Goal: Transaction & Acquisition: Purchase product/service

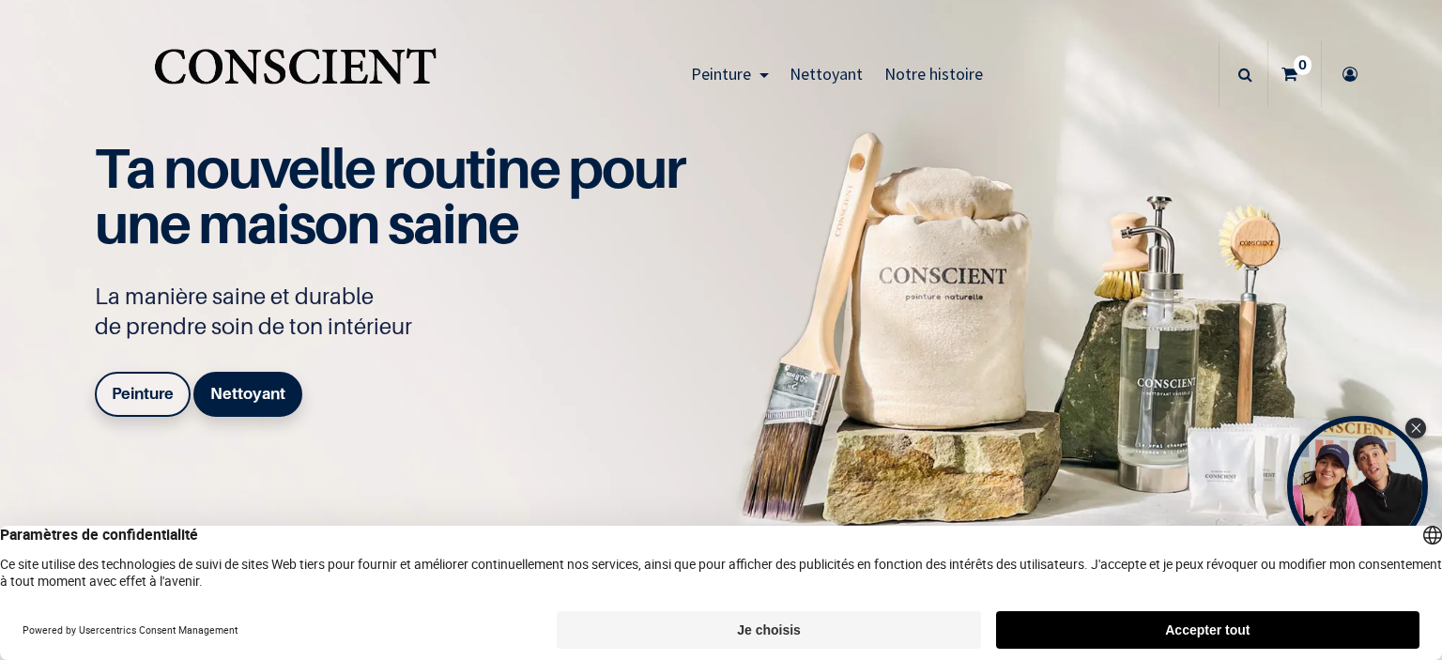
click at [156, 382] on link "Peinture" at bounding box center [143, 394] width 96 height 45
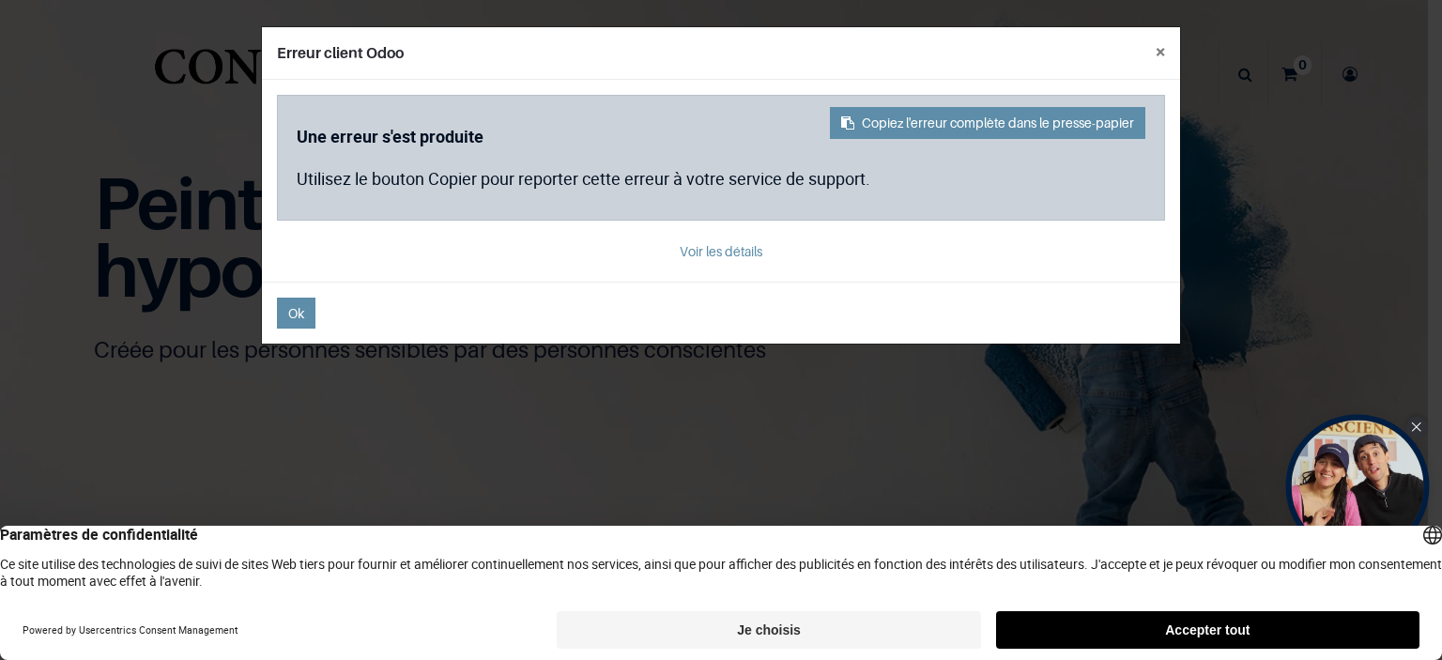
click at [1417, 432] on icon "Close Tolstoy widget" at bounding box center [1416, 426] width 10 height 9
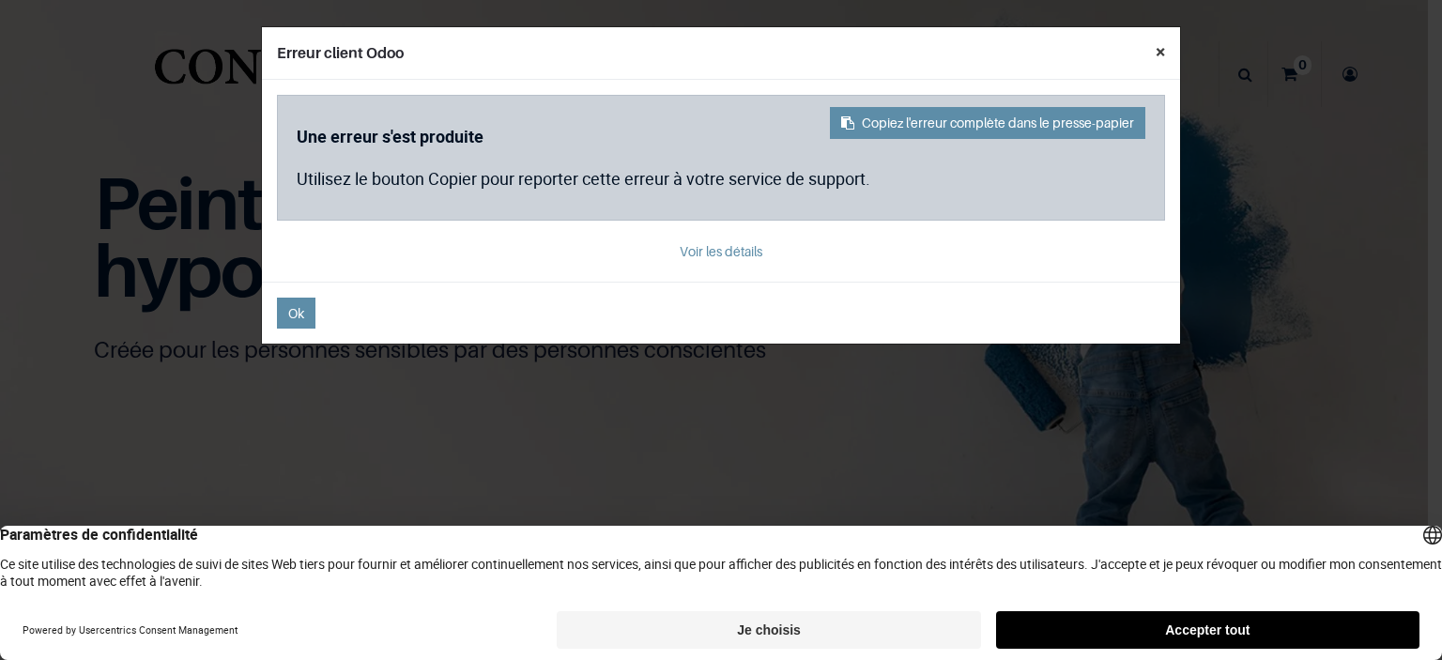
click at [1155, 53] on button "×" at bounding box center [1159, 51] width 39 height 49
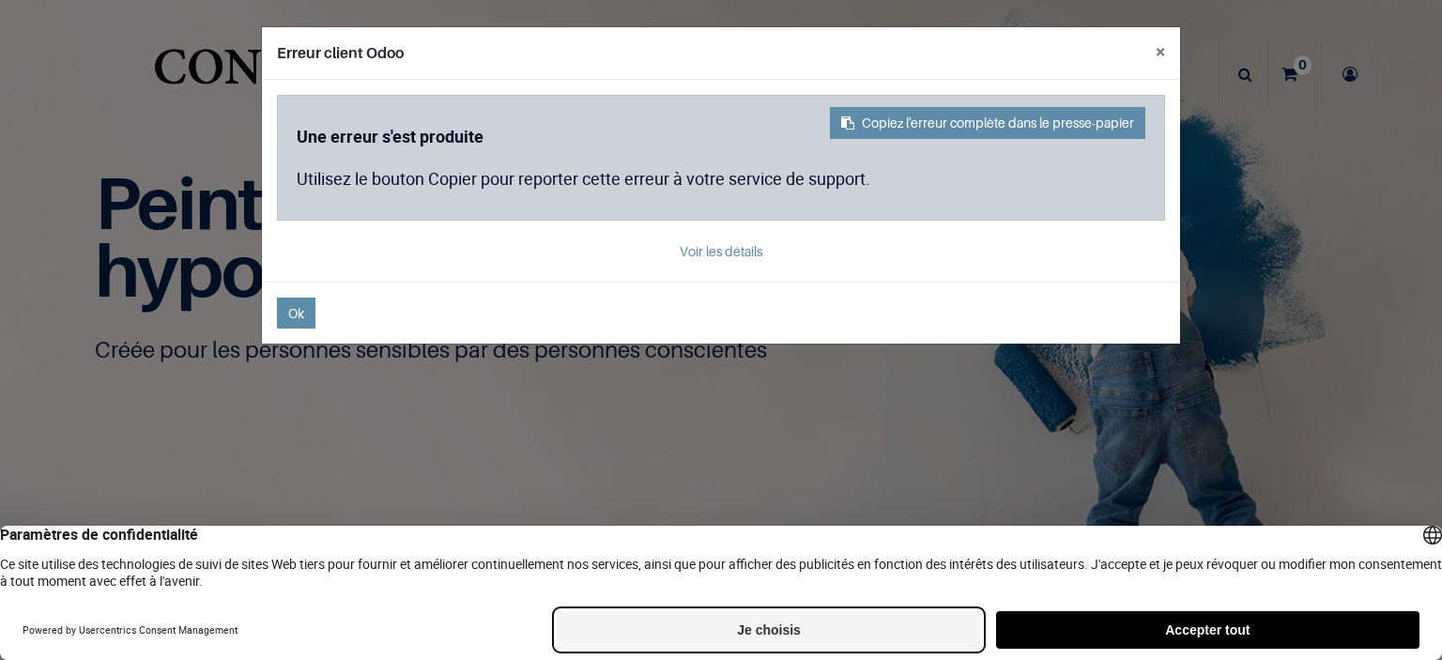
click at [731, 635] on button "Je choisis" at bounding box center [768, 630] width 423 height 38
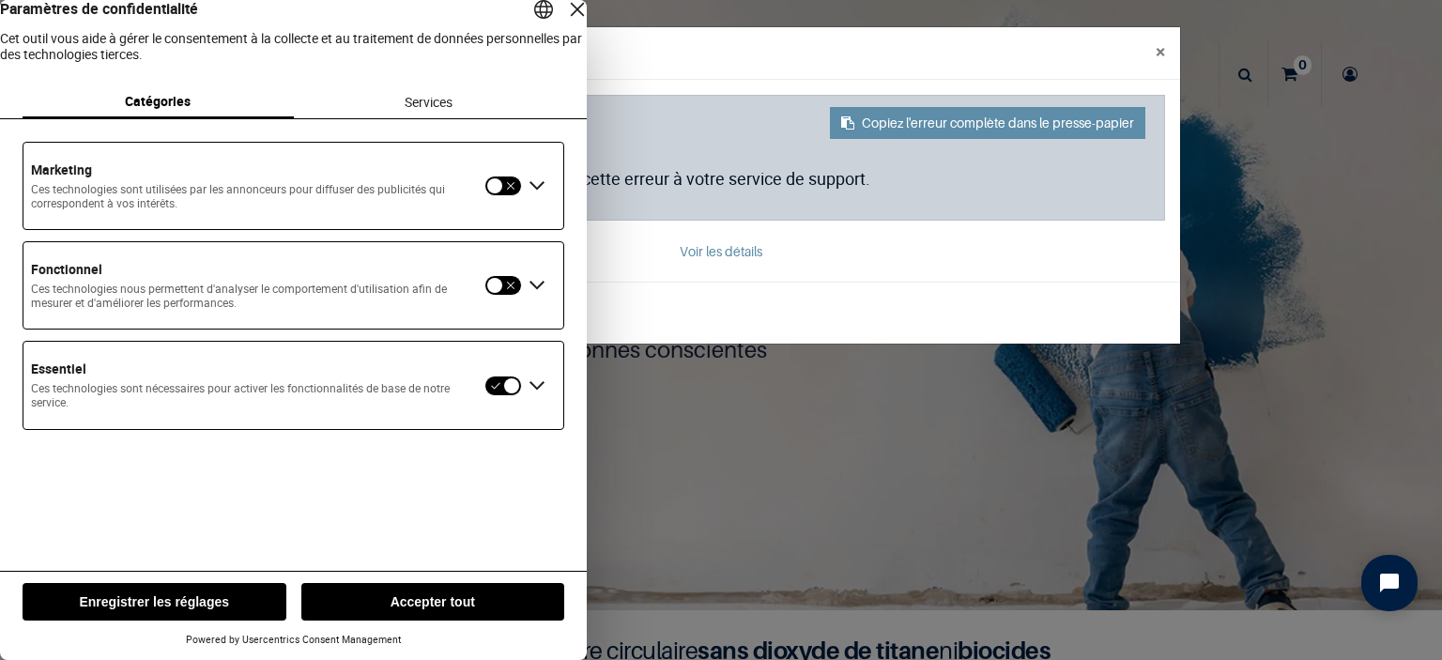
click at [178, 590] on button "Enregistrer les réglages" at bounding box center [155, 602] width 264 height 38
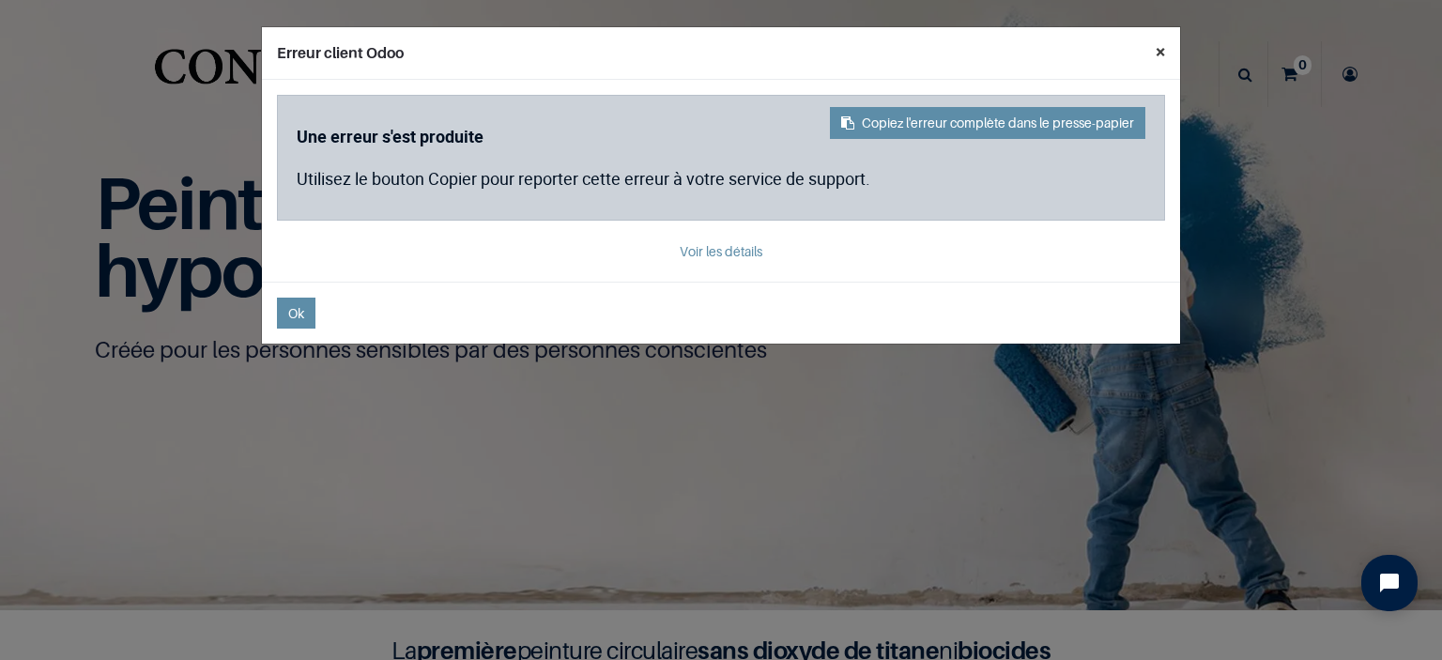
click at [1151, 39] on button "×" at bounding box center [1159, 51] width 39 height 49
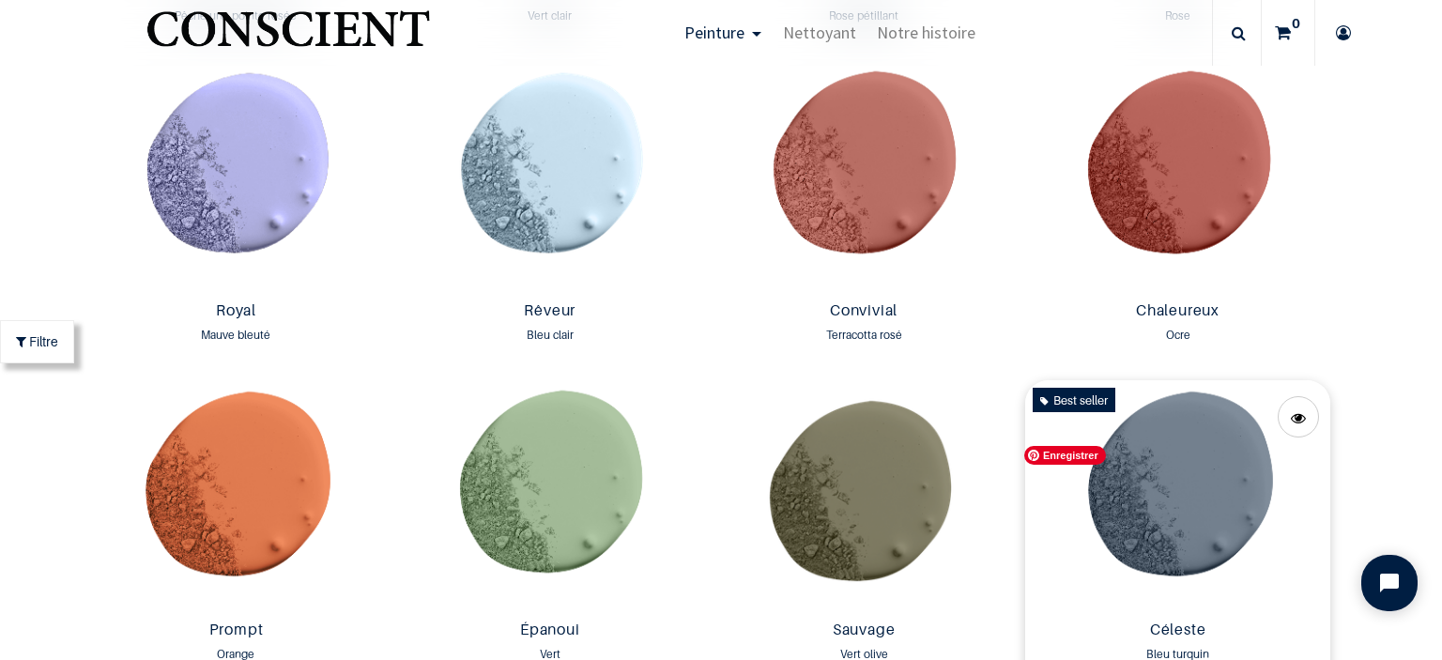
scroll to position [2253, 0]
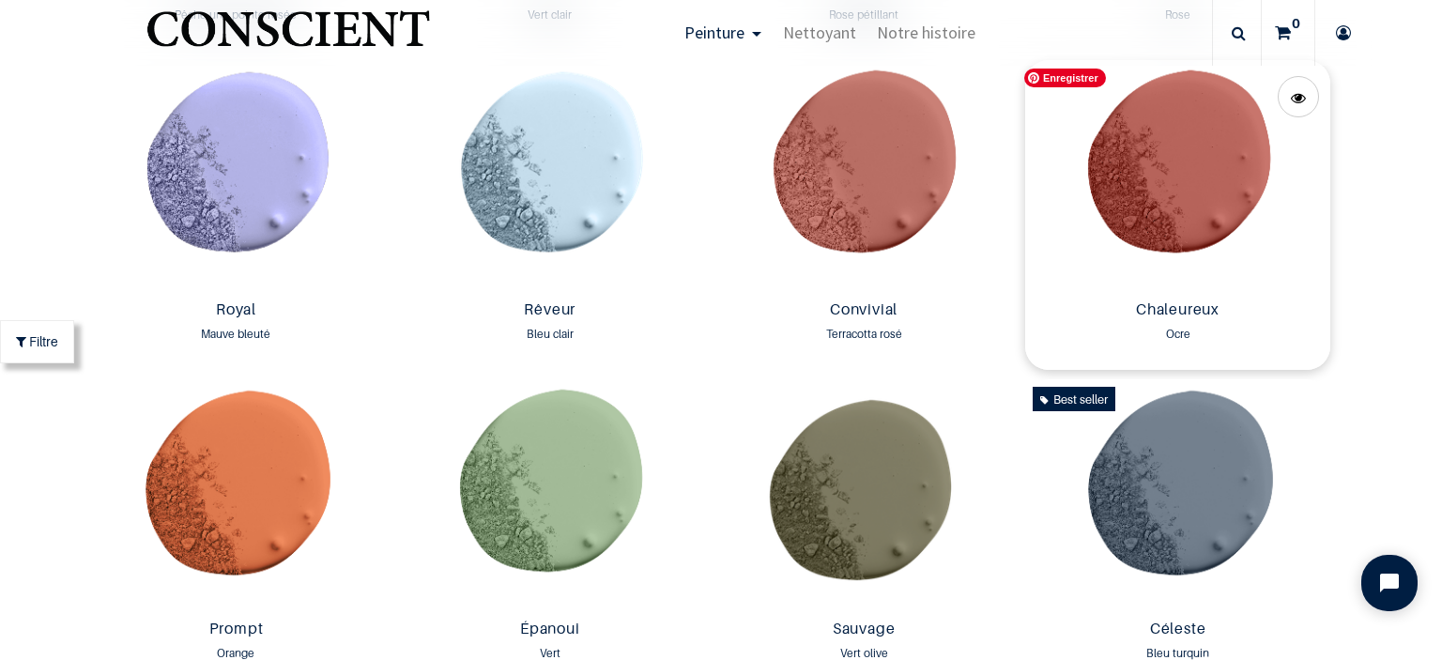
click at [1180, 185] on img at bounding box center [1177, 176] width 304 height 233
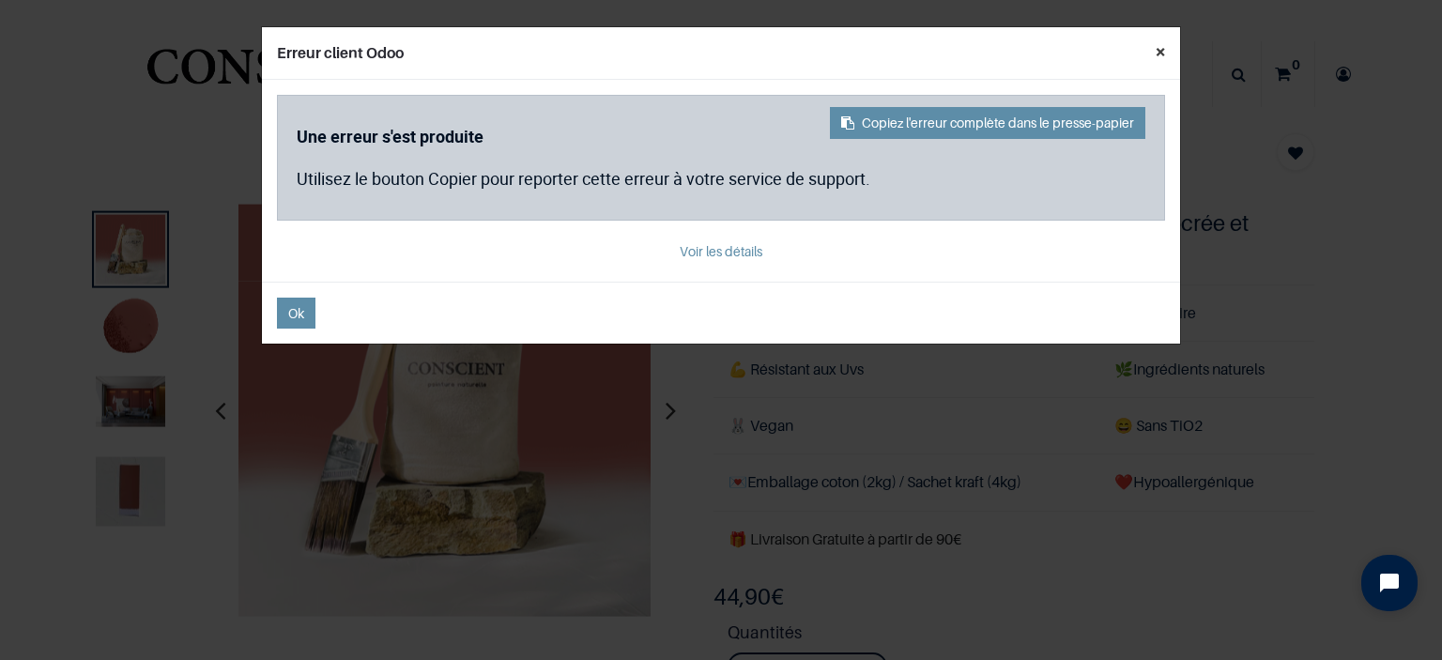
click at [1168, 48] on button "×" at bounding box center [1159, 51] width 39 height 49
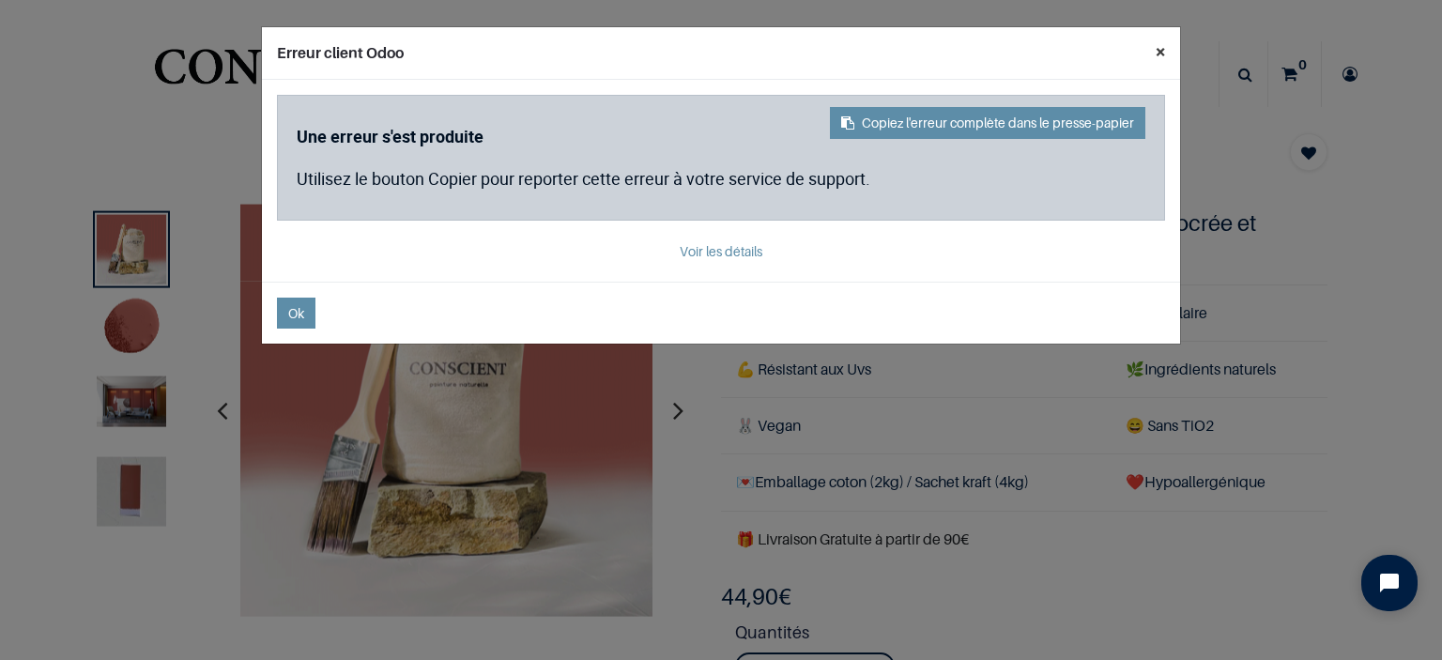
click at [1169, 45] on button "×" at bounding box center [1159, 51] width 39 height 49
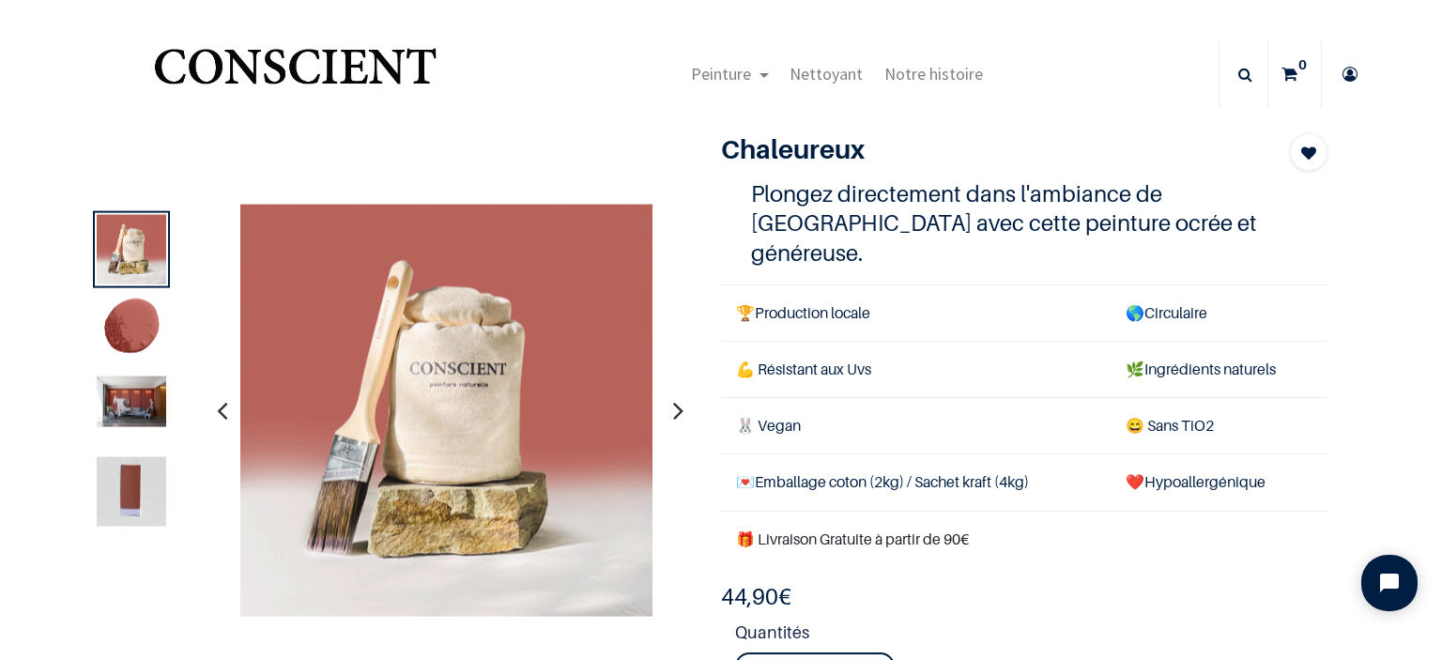
click at [128, 472] on img at bounding box center [131, 491] width 69 height 69
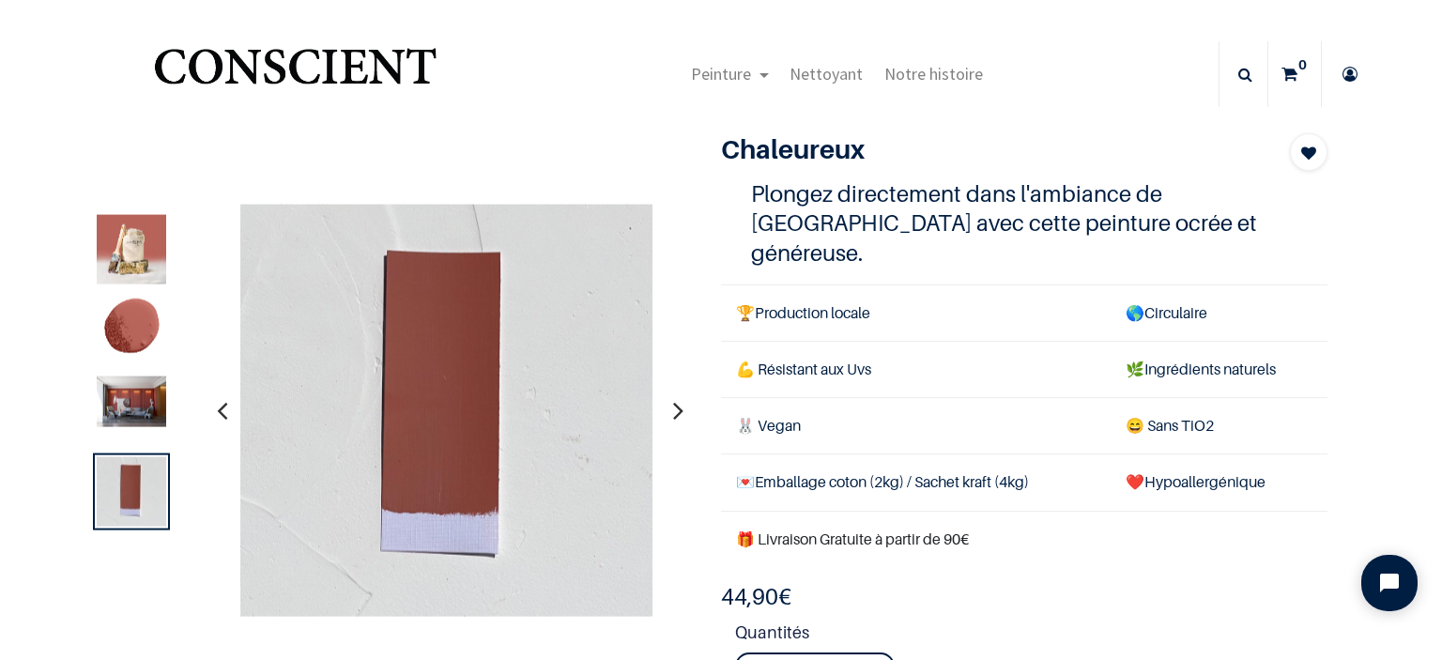
click at [158, 326] on img at bounding box center [131, 330] width 69 height 69
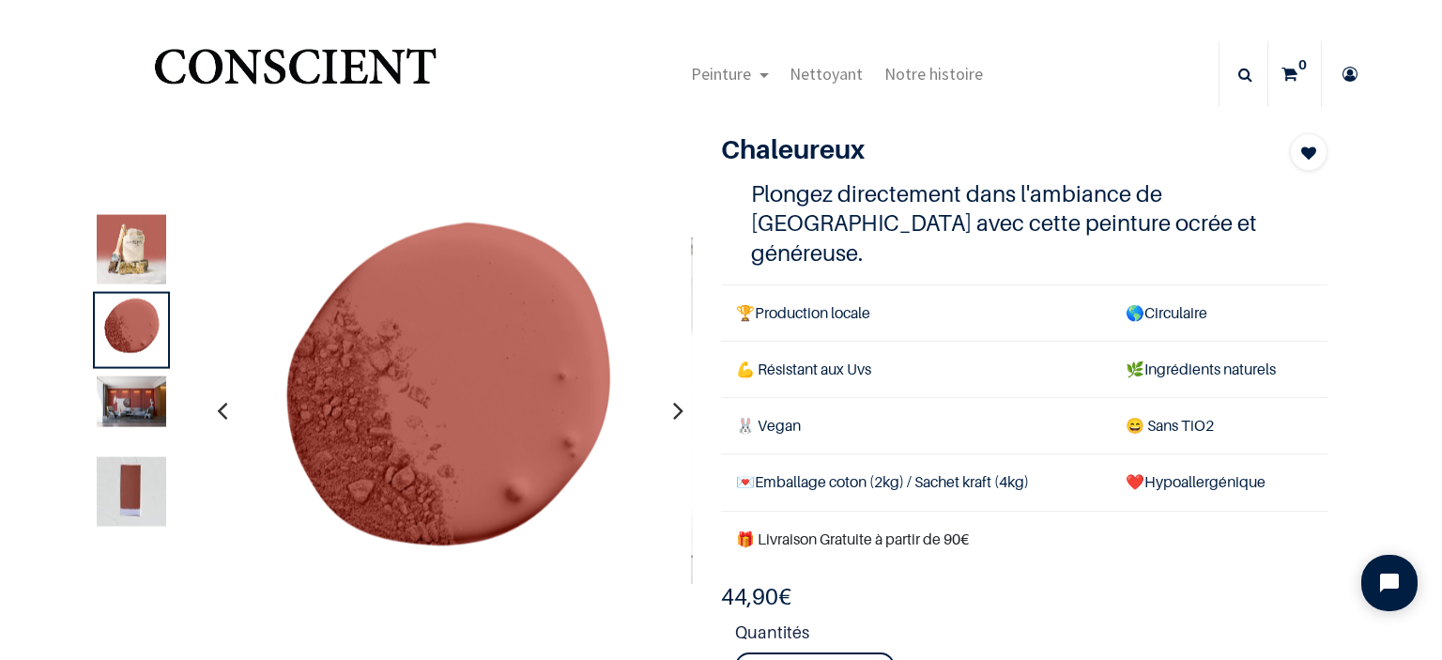
click at [132, 412] on img at bounding box center [131, 401] width 69 height 51
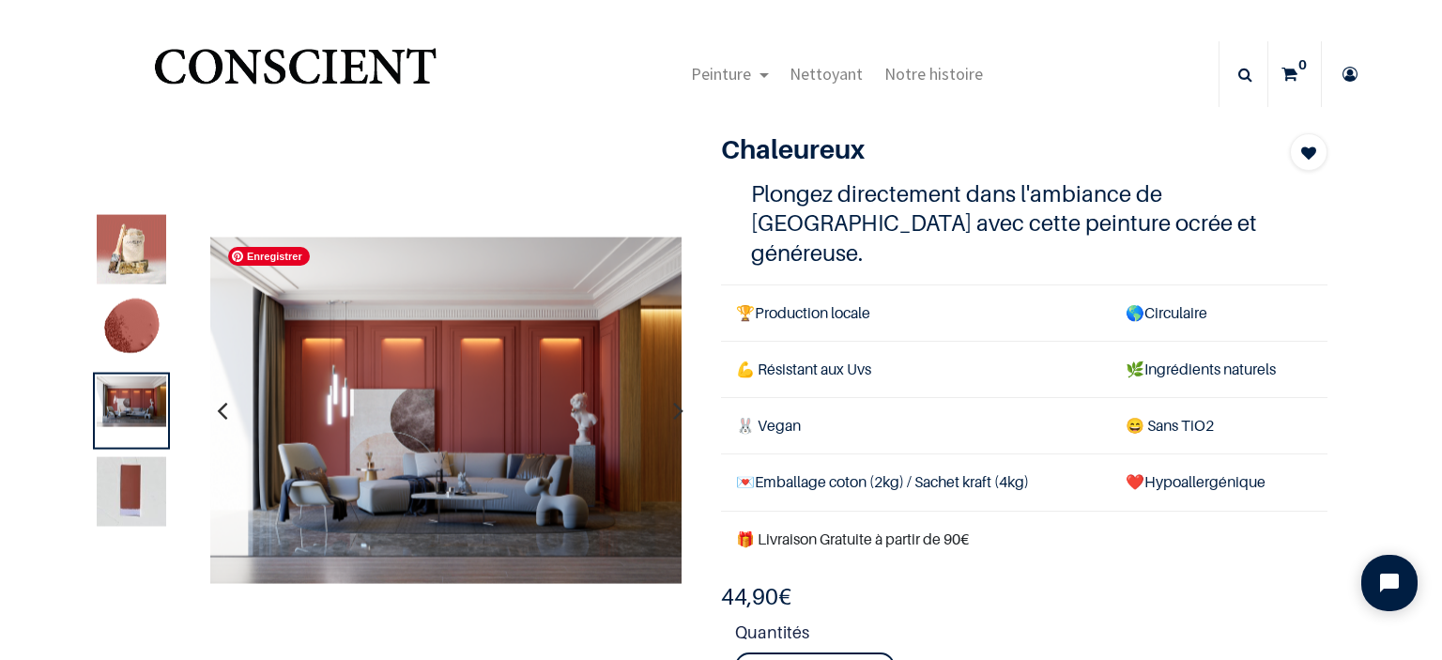
click at [442, 412] on img at bounding box center [446, 410] width 472 height 346
click at [134, 247] on img at bounding box center [131, 249] width 69 height 69
